Goal: Navigation & Orientation: Find specific page/section

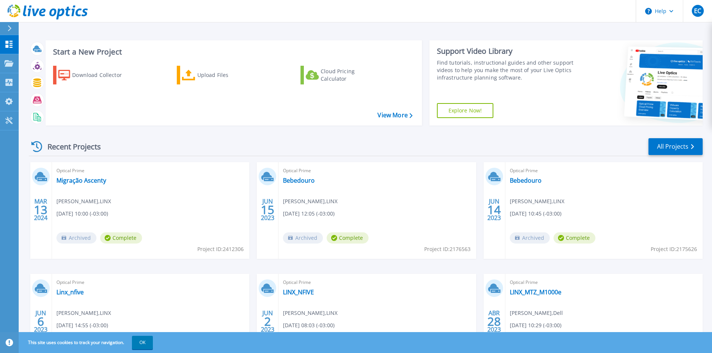
click at [15, 29] on div at bounding box center [13, 28] width 12 height 13
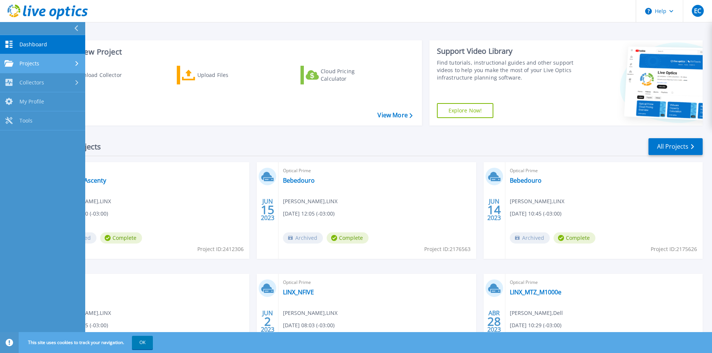
click at [44, 62] on div "Projects" at bounding box center [42, 63] width 76 height 7
click at [33, 55] on link "Projects Projects" at bounding box center [42, 63] width 85 height 19
click at [48, 36] on link "Dashboard Dashboard" at bounding box center [42, 44] width 85 height 19
